Goal: Task Accomplishment & Management: Use online tool/utility

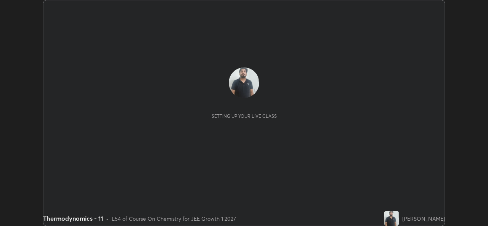
scroll to position [226, 488]
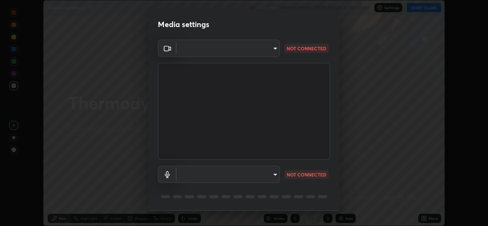
type input "01ba4e230c86726ed3cc2c83bf33541f2a1f81fc79d1918fb88ff4b5df00a70d"
type input "49b0a6df07a429b4aa0e143735b31e2a272de4ae34d33bd193cbc4de7c554cfd"
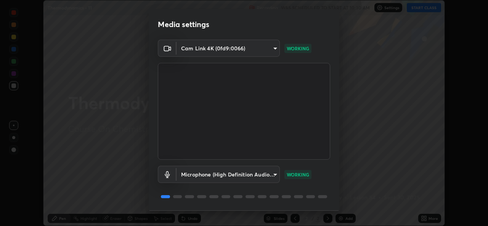
scroll to position [24, 0]
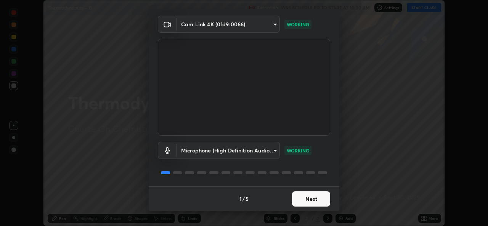
click at [314, 200] on button "Next" at bounding box center [311, 198] width 38 height 15
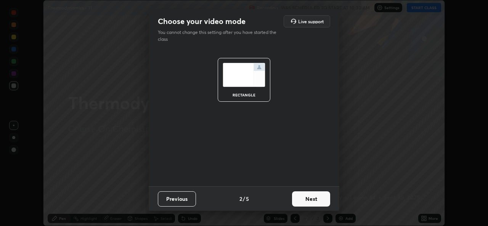
scroll to position [0, 0]
click at [316, 202] on button "Next" at bounding box center [311, 198] width 38 height 15
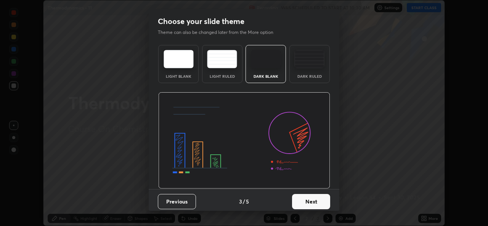
click at [319, 200] on button "Next" at bounding box center [311, 201] width 38 height 15
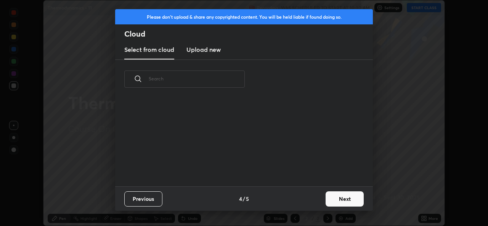
click at [326, 200] on button "Next" at bounding box center [345, 198] width 38 height 15
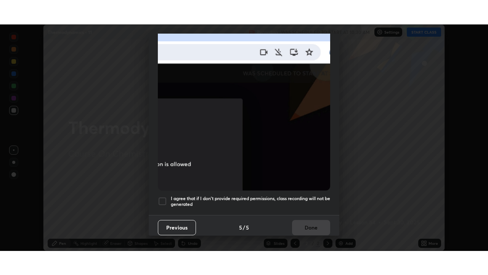
scroll to position [180, 0]
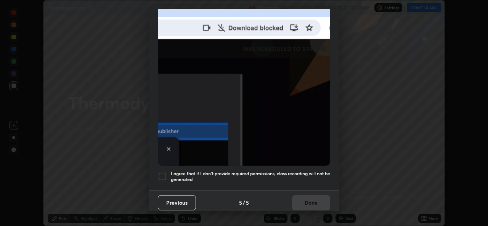
click at [164, 174] on div at bounding box center [162, 176] width 9 height 9
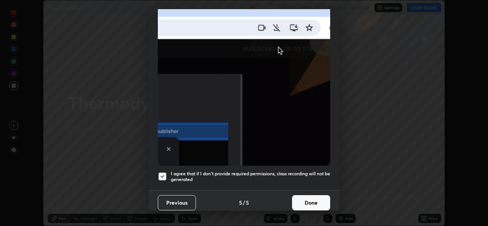
click at [315, 198] on button "Done" at bounding box center [311, 202] width 38 height 15
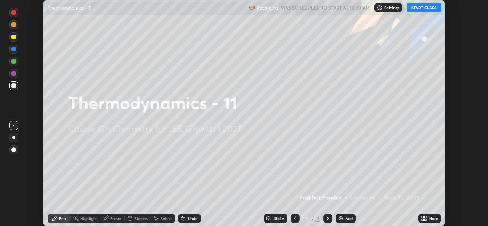
click at [428, 9] on button "START CLASS" at bounding box center [424, 7] width 34 height 9
click at [424, 217] on icon at bounding box center [425, 217] width 2 height 2
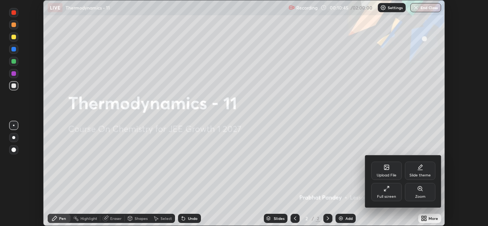
click at [387, 193] on div "Full screen" at bounding box center [386, 192] width 31 height 18
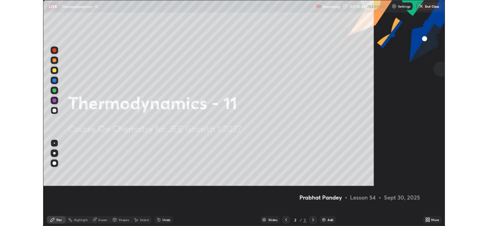
scroll to position [275, 488]
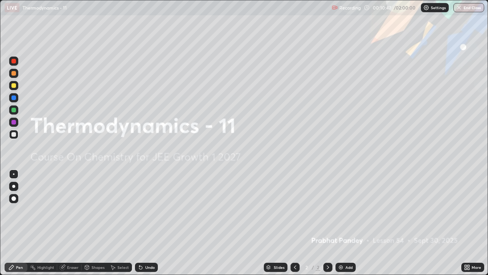
click at [339, 226] on img at bounding box center [341, 267] width 6 height 6
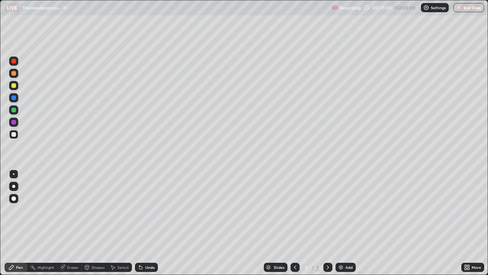
click at [341, 226] on img at bounding box center [341, 267] width 6 height 6
click at [466, 226] on icon at bounding box center [467, 267] width 6 height 6
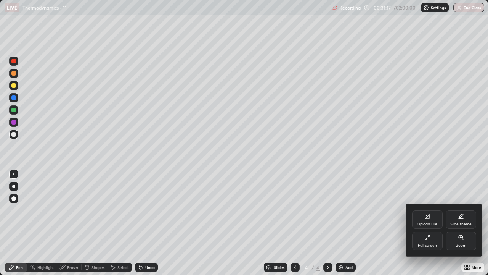
click at [426, 226] on div "Full screen" at bounding box center [427, 245] width 19 height 4
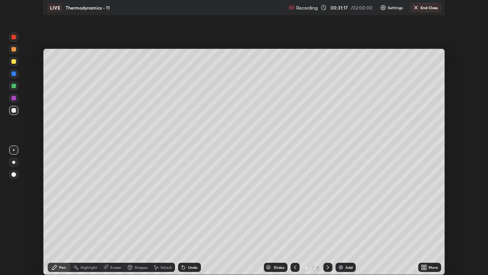
scroll to position [37905, 37643]
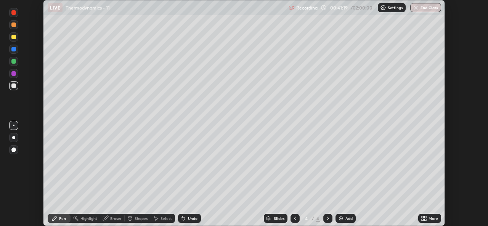
click at [182, 217] on icon at bounding box center [182, 217] width 1 height 1
click at [296, 218] on icon at bounding box center [295, 218] width 6 height 6
click at [425, 220] on icon at bounding box center [425, 220] width 2 height 2
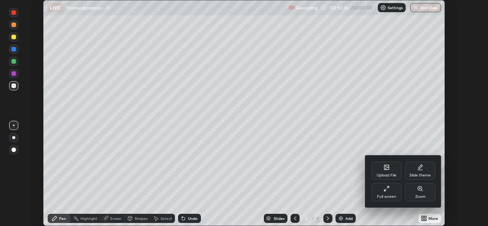
click at [387, 192] on div "Full screen" at bounding box center [386, 192] width 31 height 18
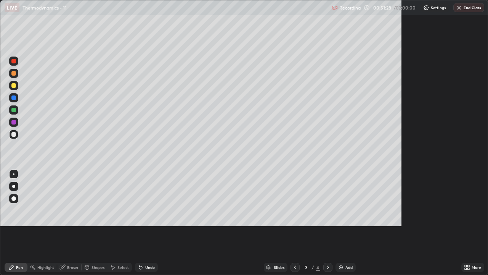
scroll to position [275, 488]
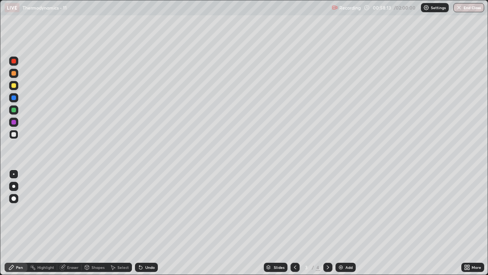
click at [343, 226] on img at bounding box center [341, 267] width 6 height 6
click at [146, 226] on div "Undo" at bounding box center [150, 267] width 10 height 4
click at [291, 226] on div at bounding box center [295, 266] width 9 height 9
click at [327, 226] on icon at bounding box center [328, 267] width 6 height 6
click at [294, 226] on icon at bounding box center [295, 267] width 6 height 6
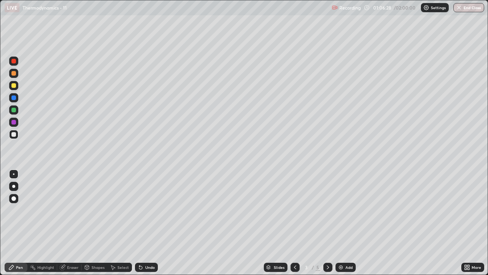
click at [78, 226] on div "Eraser" at bounding box center [72, 267] width 11 height 4
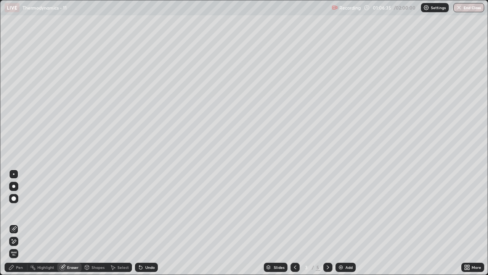
click at [19, 226] on div "Pen" at bounding box center [19, 267] width 7 height 4
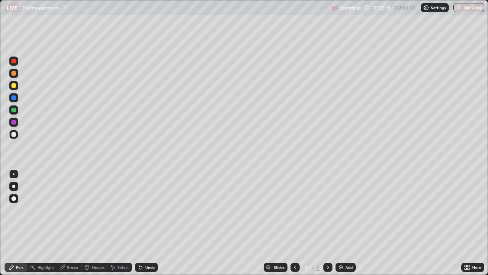
click at [327, 226] on icon at bounding box center [328, 267] width 6 height 6
click at [145, 226] on div "Undo" at bounding box center [150, 267] width 10 height 4
click at [71, 226] on div "Eraser" at bounding box center [69, 266] width 24 height 9
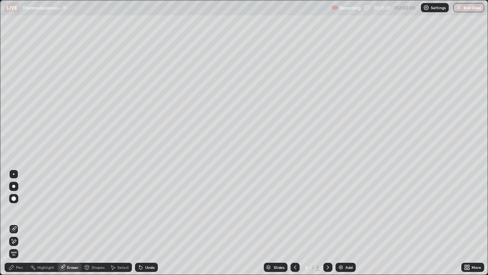
click at [19, 226] on div "Pen" at bounding box center [16, 266] width 23 height 9
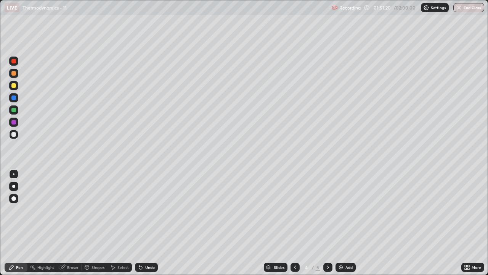
click at [469, 9] on button "End Class" at bounding box center [468, 7] width 31 height 9
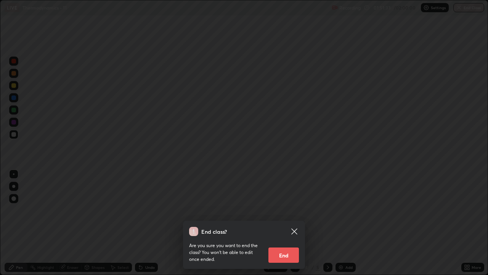
click at [286, 226] on button "End" at bounding box center [283, 254] width 31 height 15
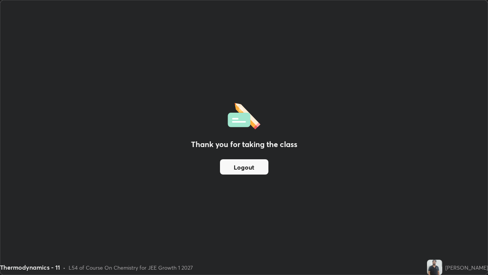
click at [246, 170] on button "Logout" at bounding box center [244, 166] width 48 height 15
